Goal: Transaction & Acquisition: Purchase product/service

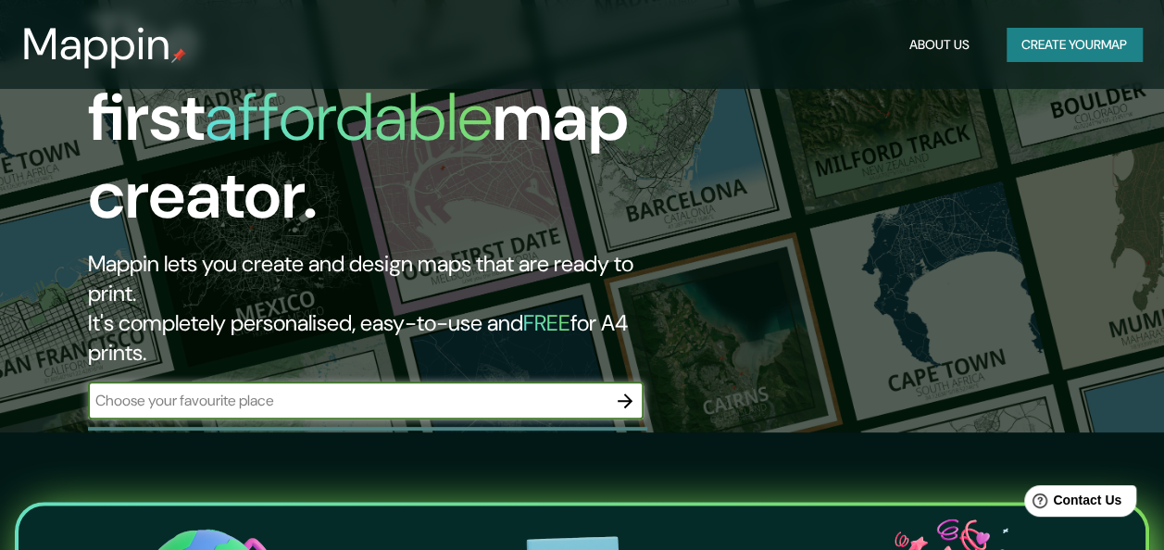
scroll to position [185, 0]
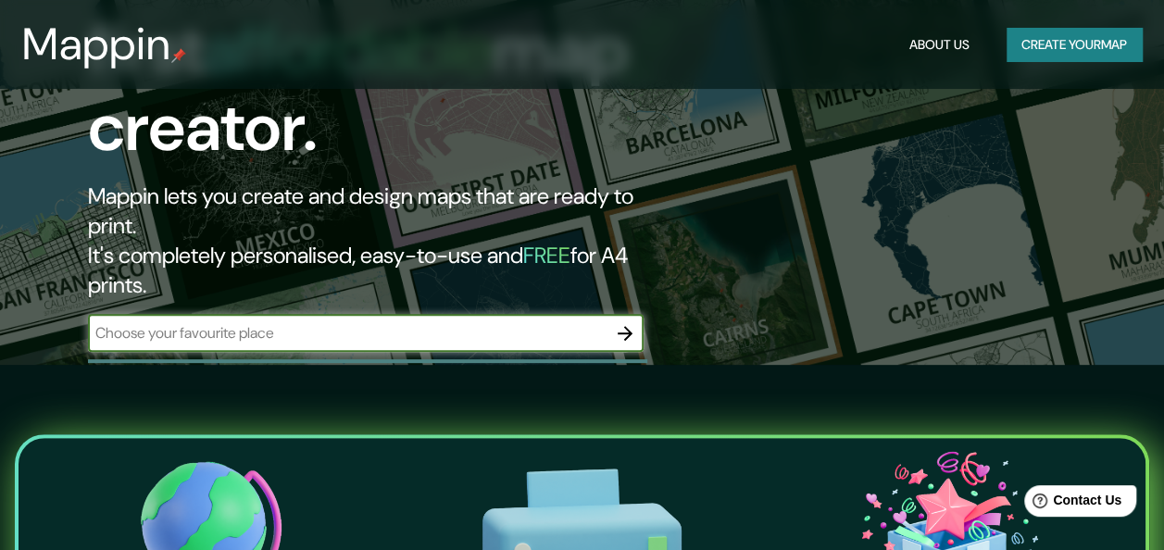
click at [420, 322] on input "text" at bounding box center [347, 332] width 519 height 21
type input "[GEOGRAPHIC_DATA] [GEOGRAPHIC_DATA]"
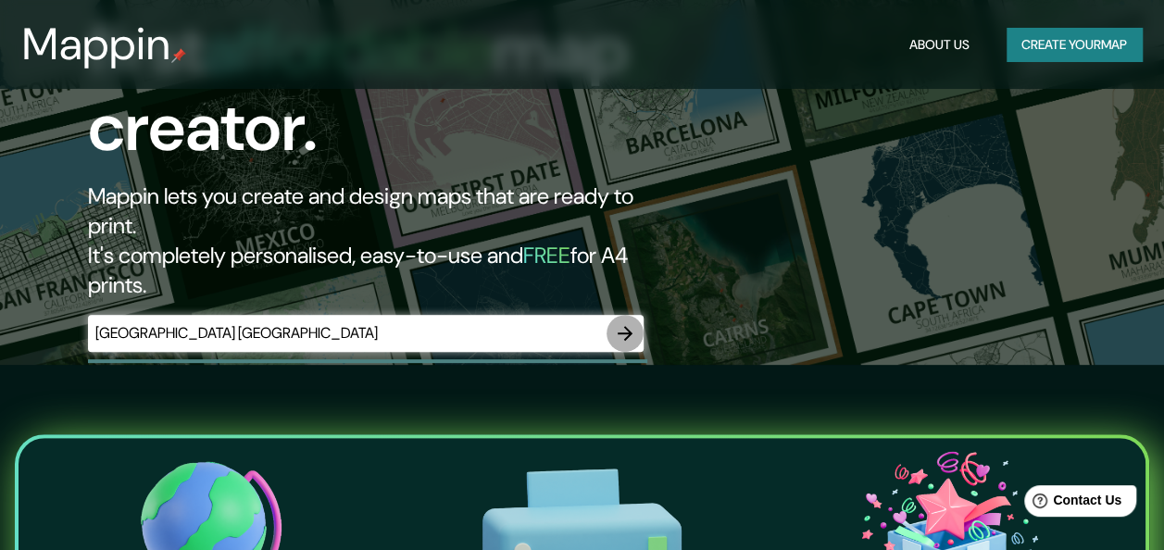
click at [632, 322] on icon "button" at bounding box center [625, 333] width 22 height 22
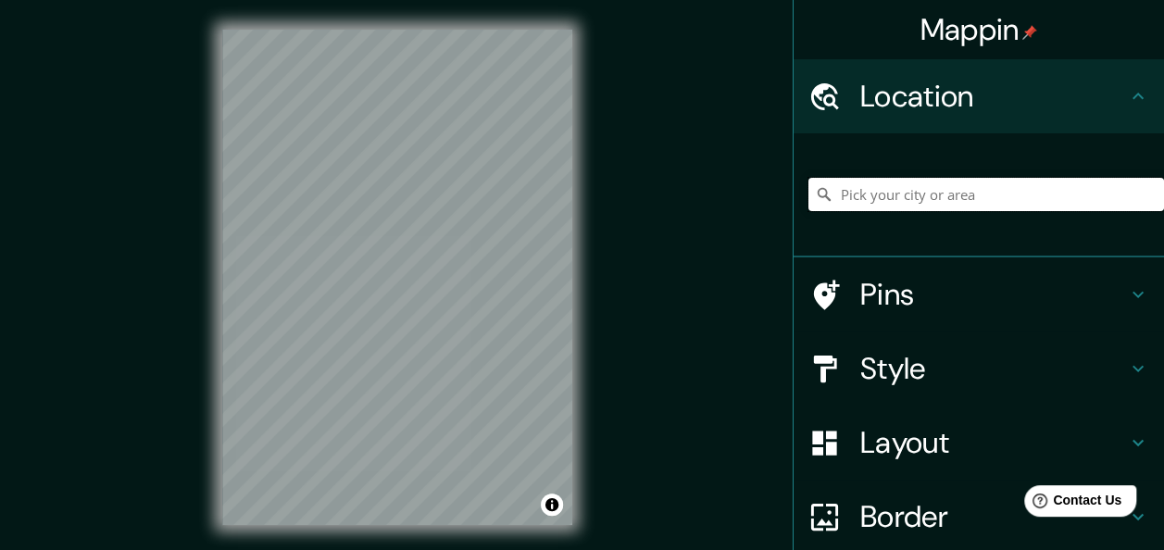
click at [895, 196] on input "Pick your city or area" at bounding box center [986, 194] width 356 height 33
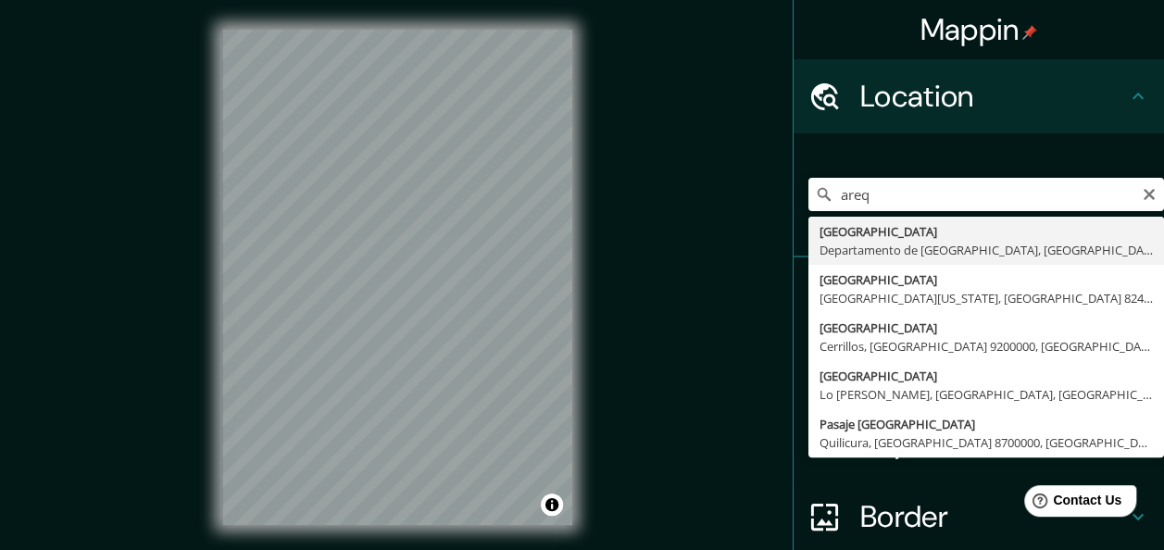
type input "[GEOGRAPHIC_DATA], [GEOGRAPHIC_DATA], [GEOGRAPHIC_DATA]"
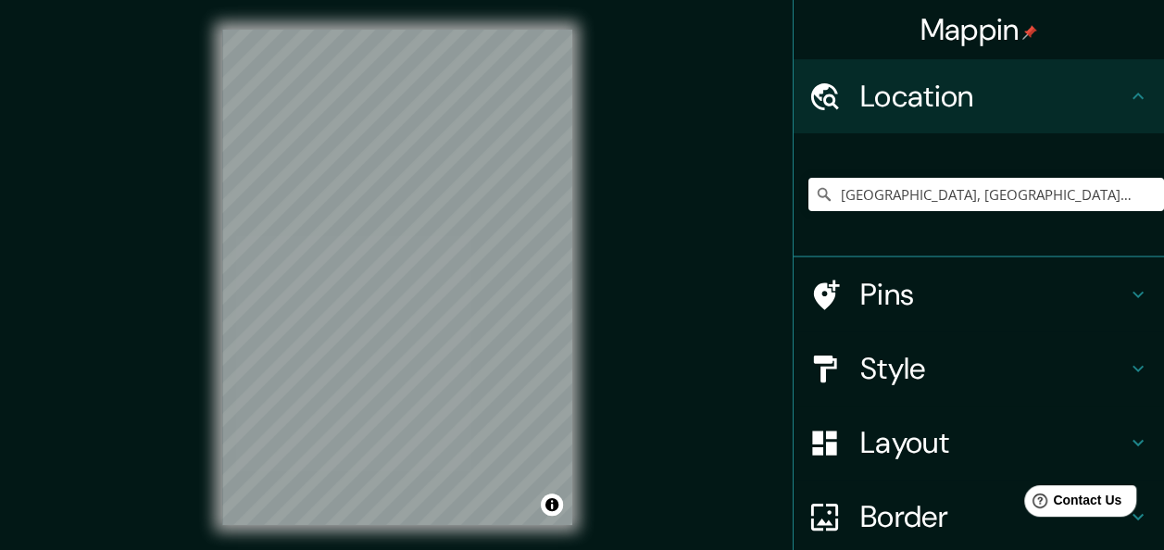
scroll to position [93, 0]
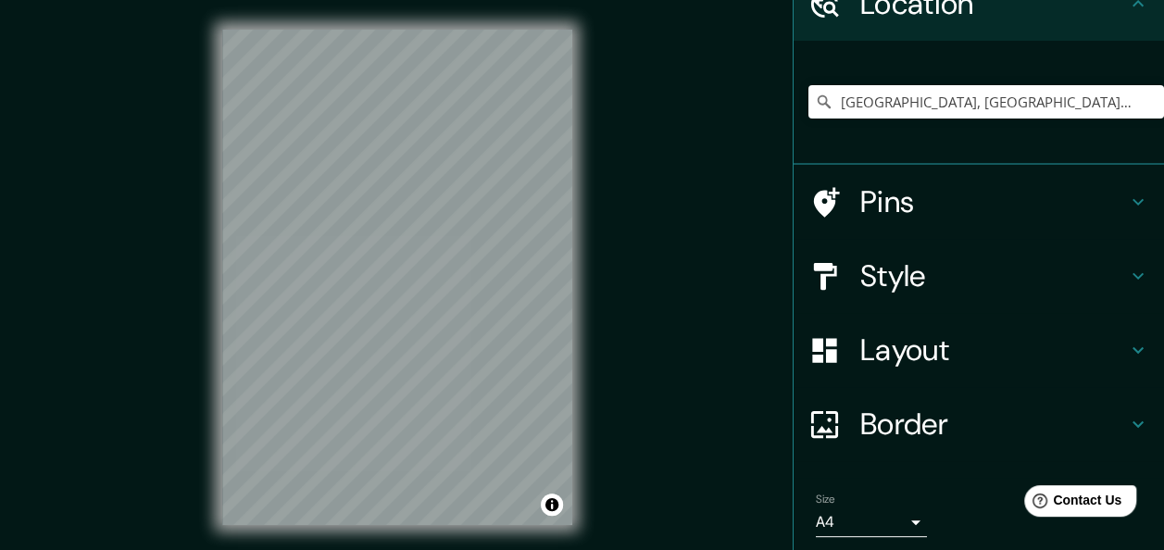
click at [963, 327] on div "Layout" at bounding box center [979, 350] width 370 height 74
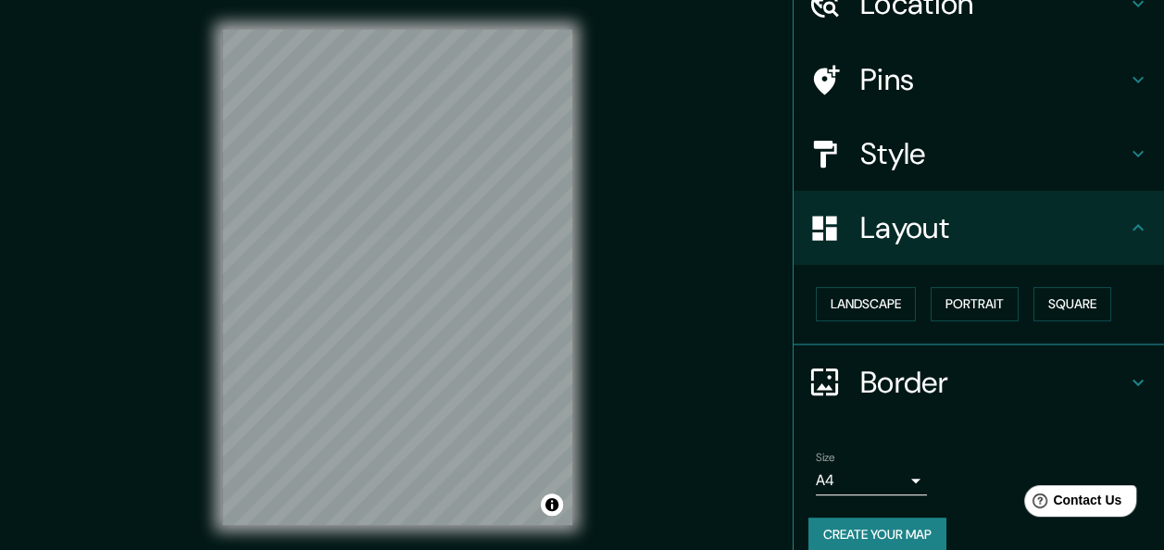
click at [959, 376] on h4 "Border" at bounding box center [993, 382] width 267 height 37
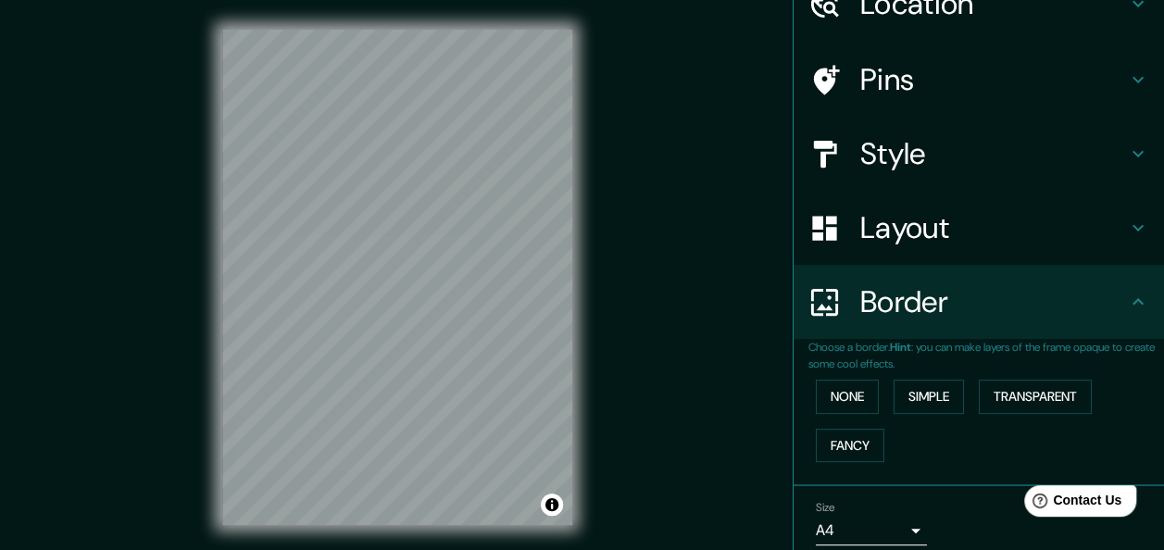
click at [874, 231] on h4 "Layout" at bounding box center [993, 227] width 267 height 37
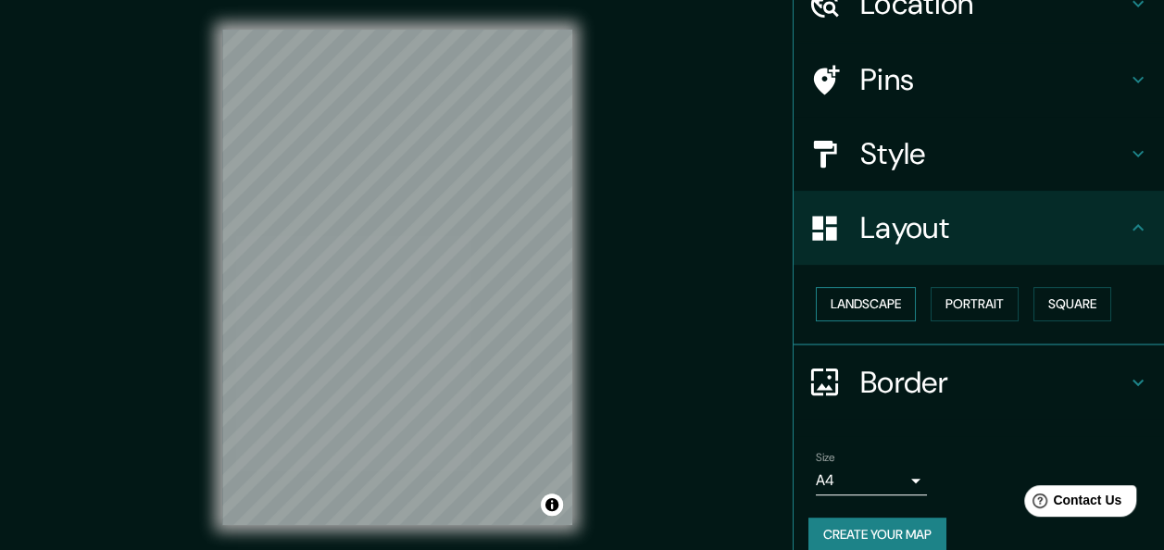
click at [855, 305] on button "Landscape" at bounding box center [866, 304] width 100 height 34
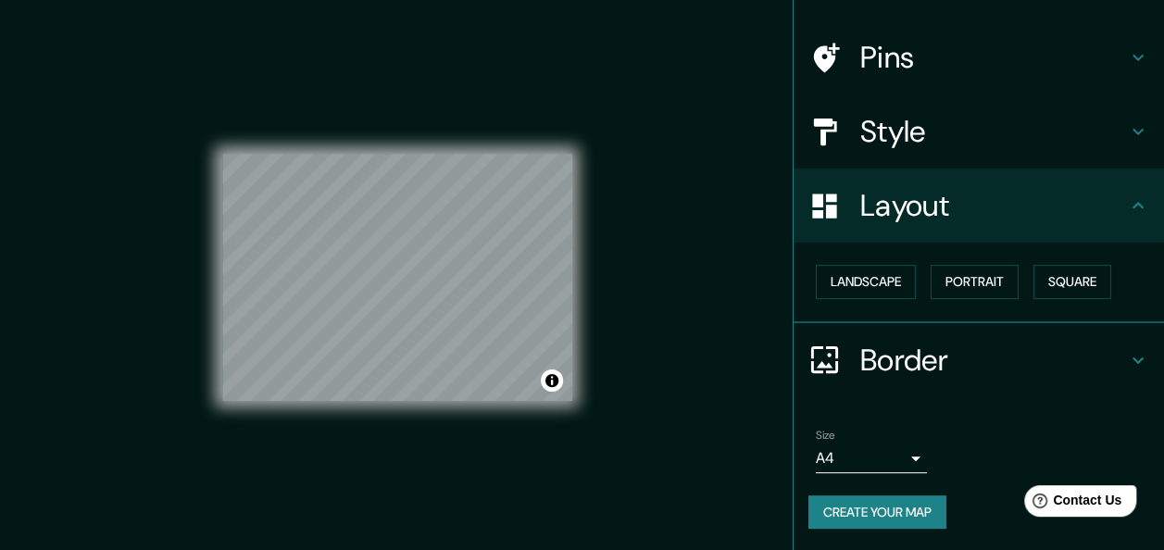
scroll to position [33, 0]
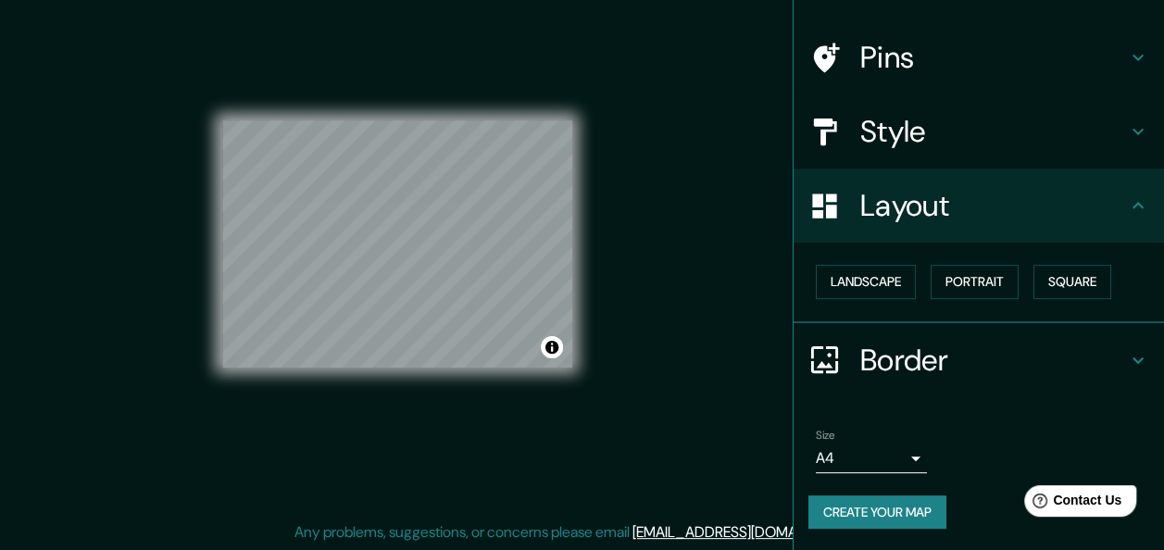
click at [871, 120] on h4 "Style" at bounding box center [993, 131] width 267 height 37
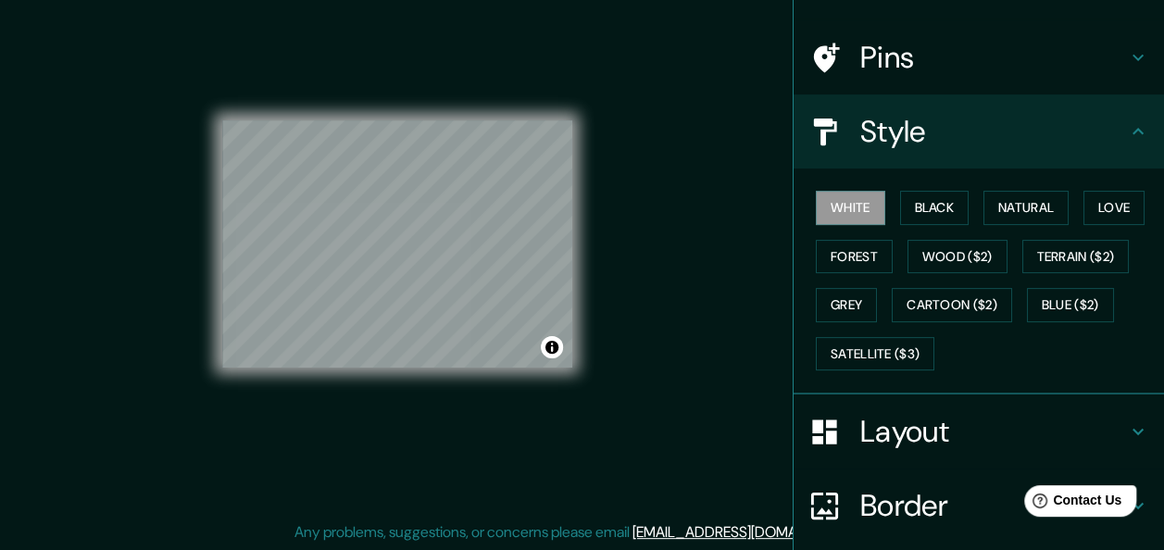
click at [923, 237] on div "White Black Natural Love Forest Wood ($2) Terrain ($2) Grey Cartoon ($2) Blue (…" at bounding box center [986, 280] width 356 height 194
click at [924, 203] on button "Black" at bounding box center [934, 208] width 69 height 34
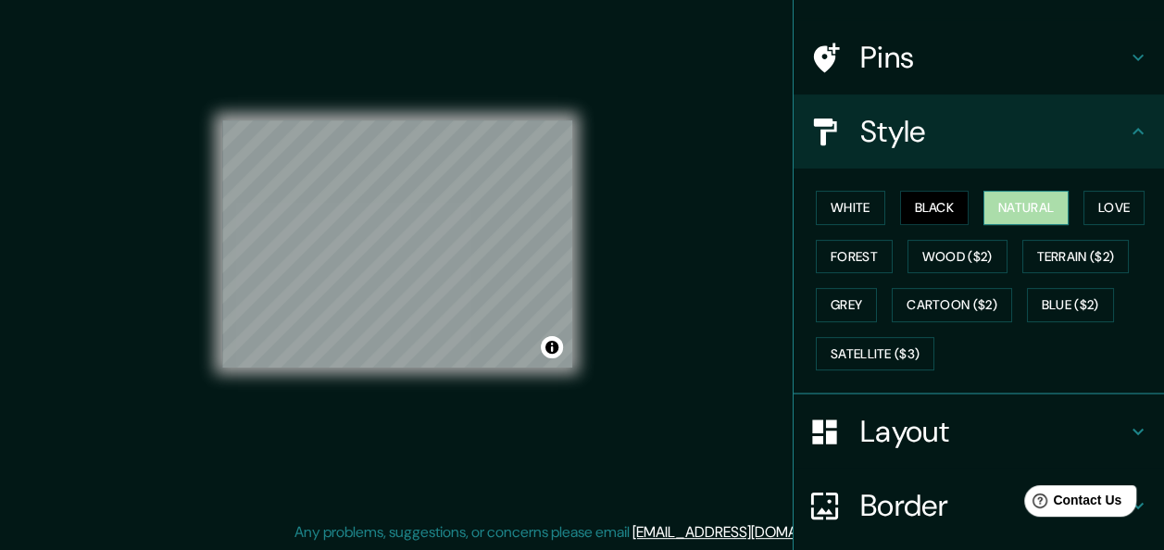
click at [997, 203] on button "Natural" at bounding box center [1025, 208] width 85 height 34
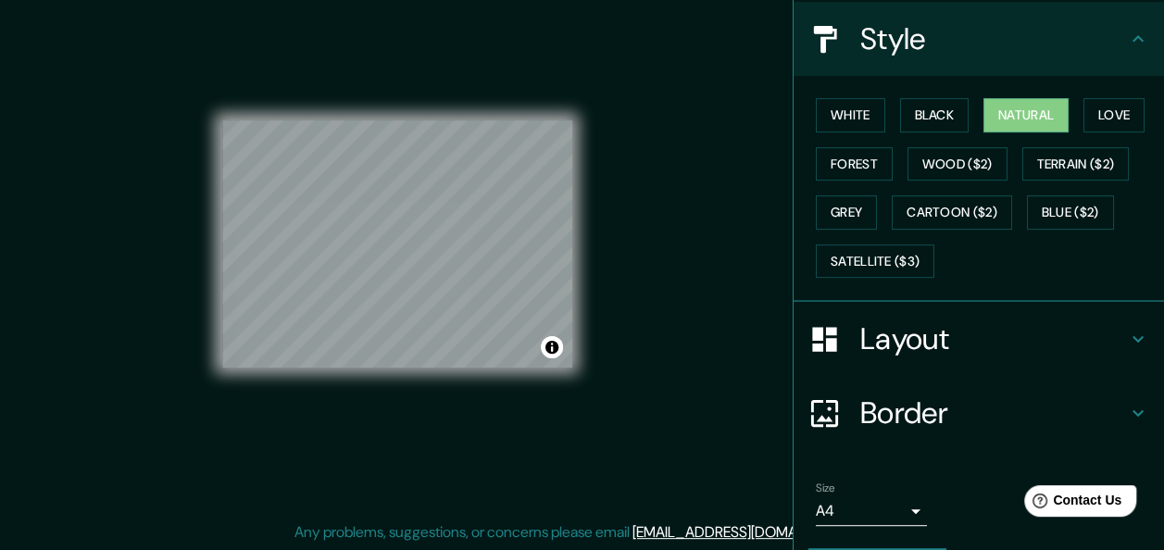
scroll to position [259, 0]
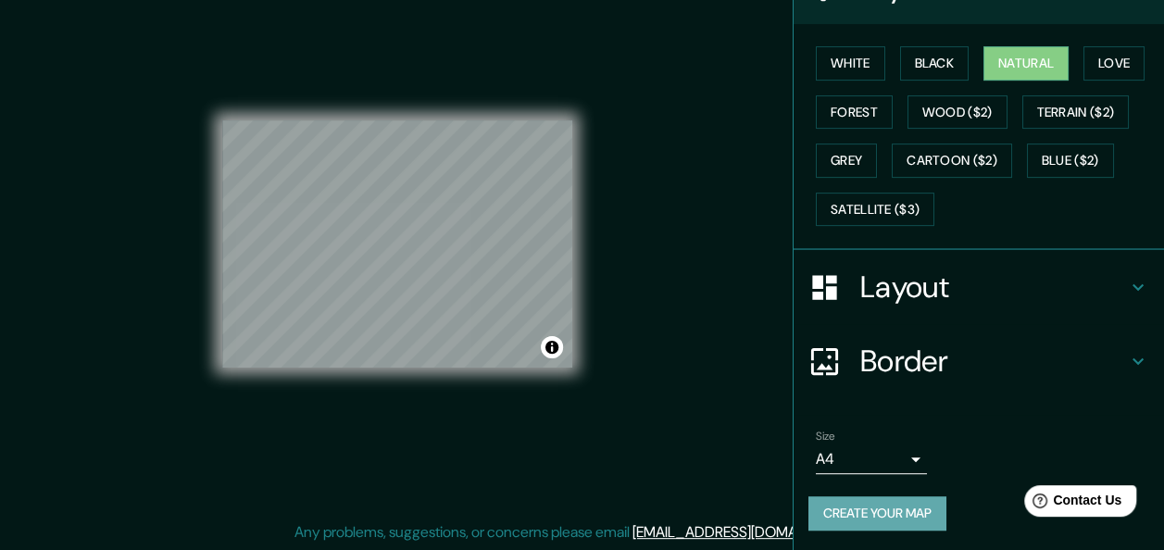
click at [898, 510] on button "Create your map" at bounding box center [877, 513] width 138 height 34
